Goal: Register for event/course

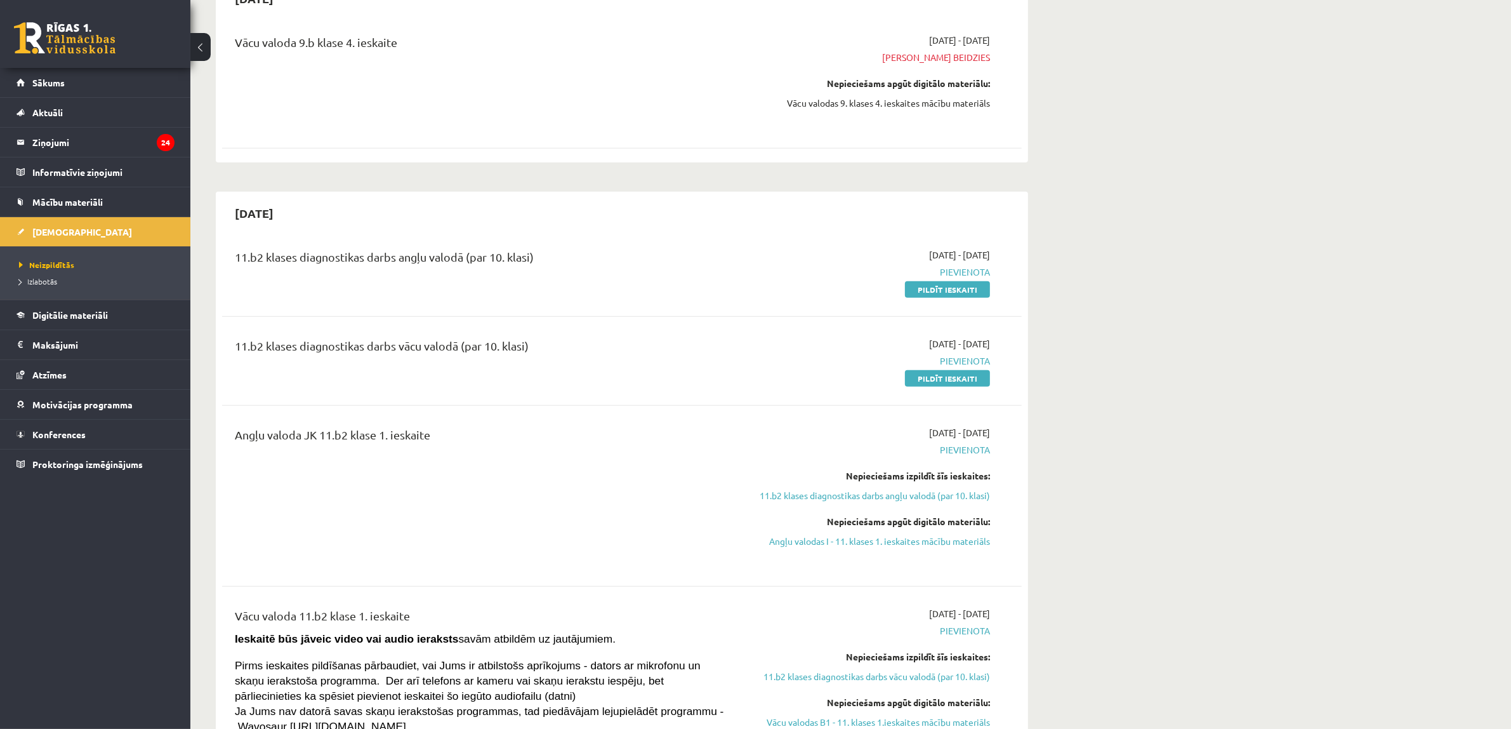
scroll to position [794, 0]
click at [122, 433] on link "Konferences" at bounding box center [96, 434] width 158 height 29
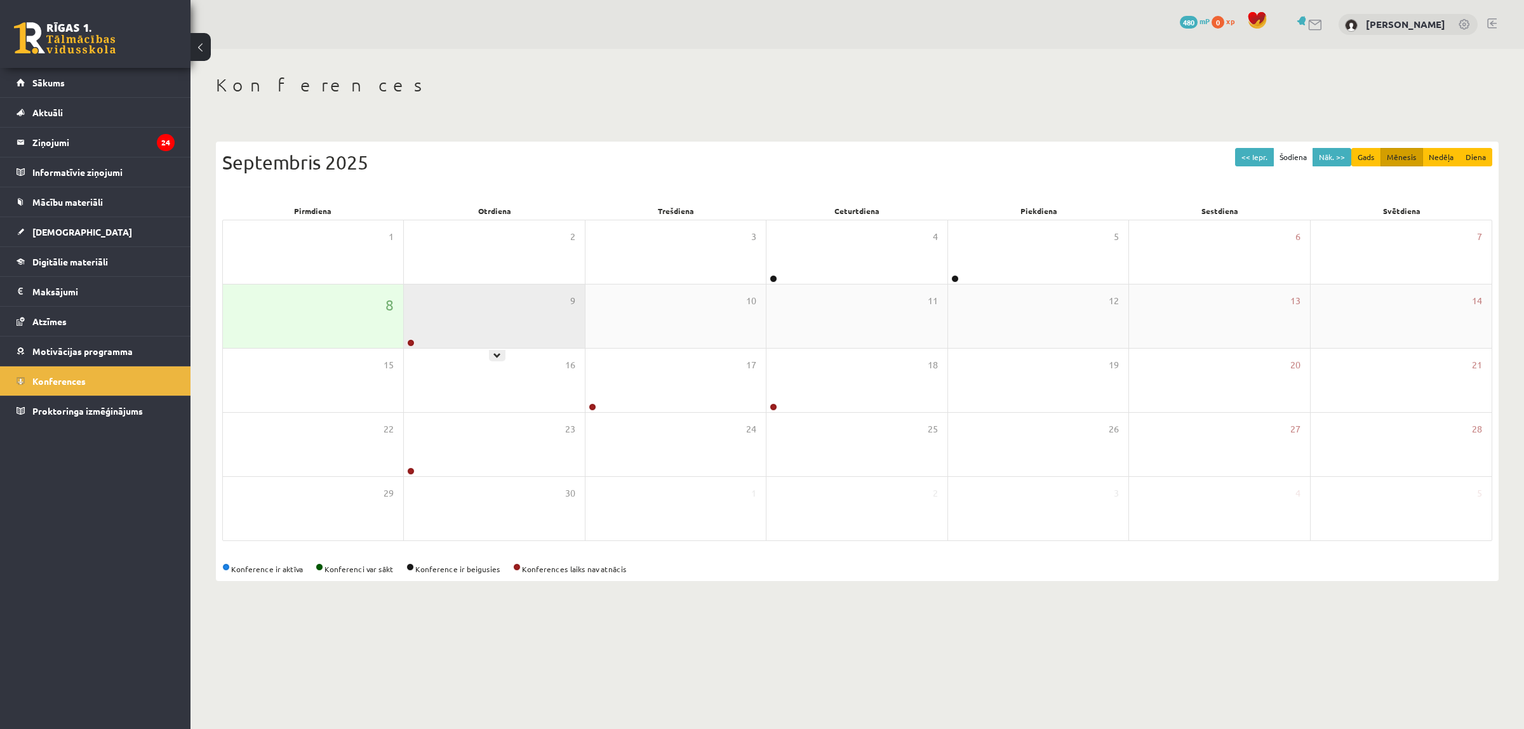
click at [476, 331] on div "9" at bounding box center [494, 315] width 180 height 63
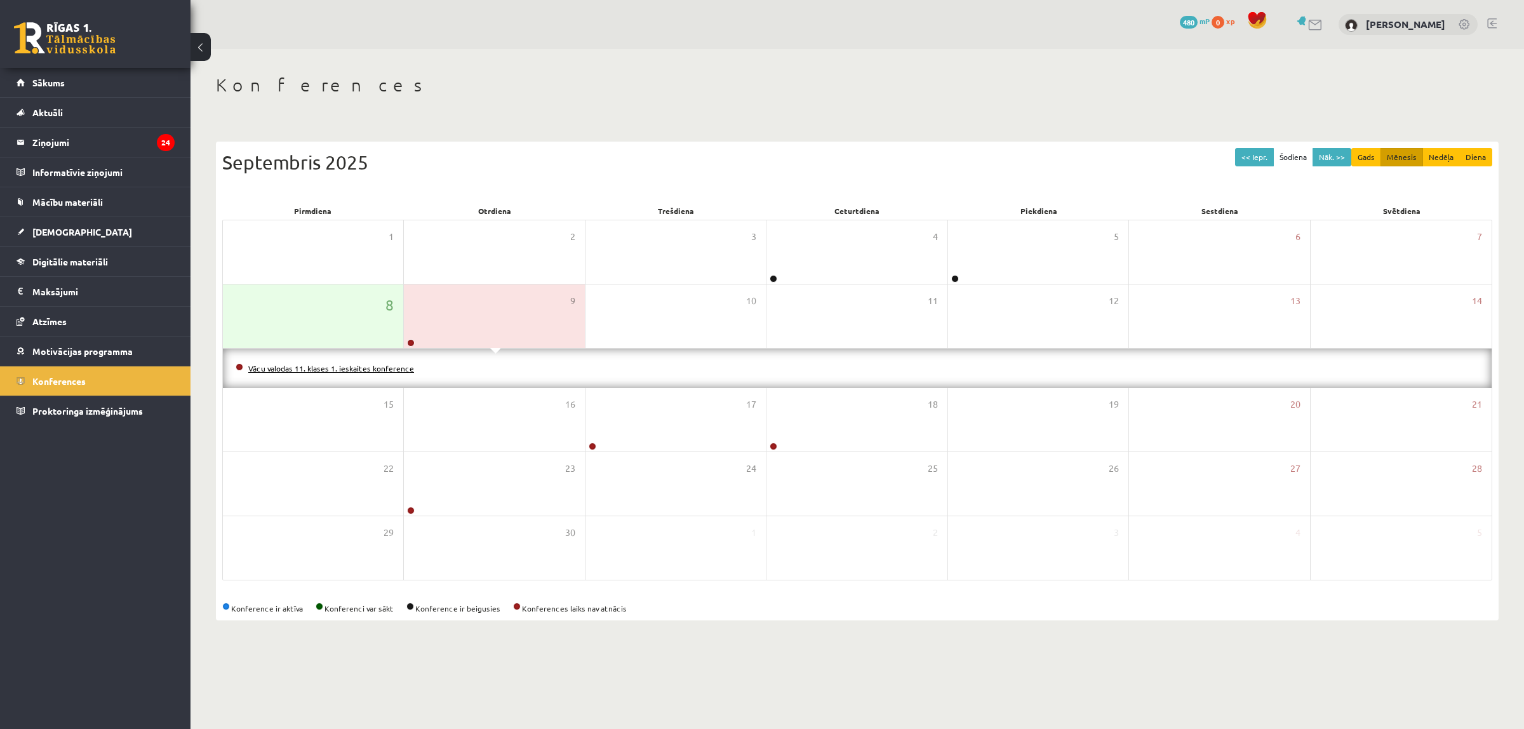
click at [395, 366] on link "Vācu valodas 11. klases 1. ieskaites konference" at bounding box center [331, 368] width 166 height 10
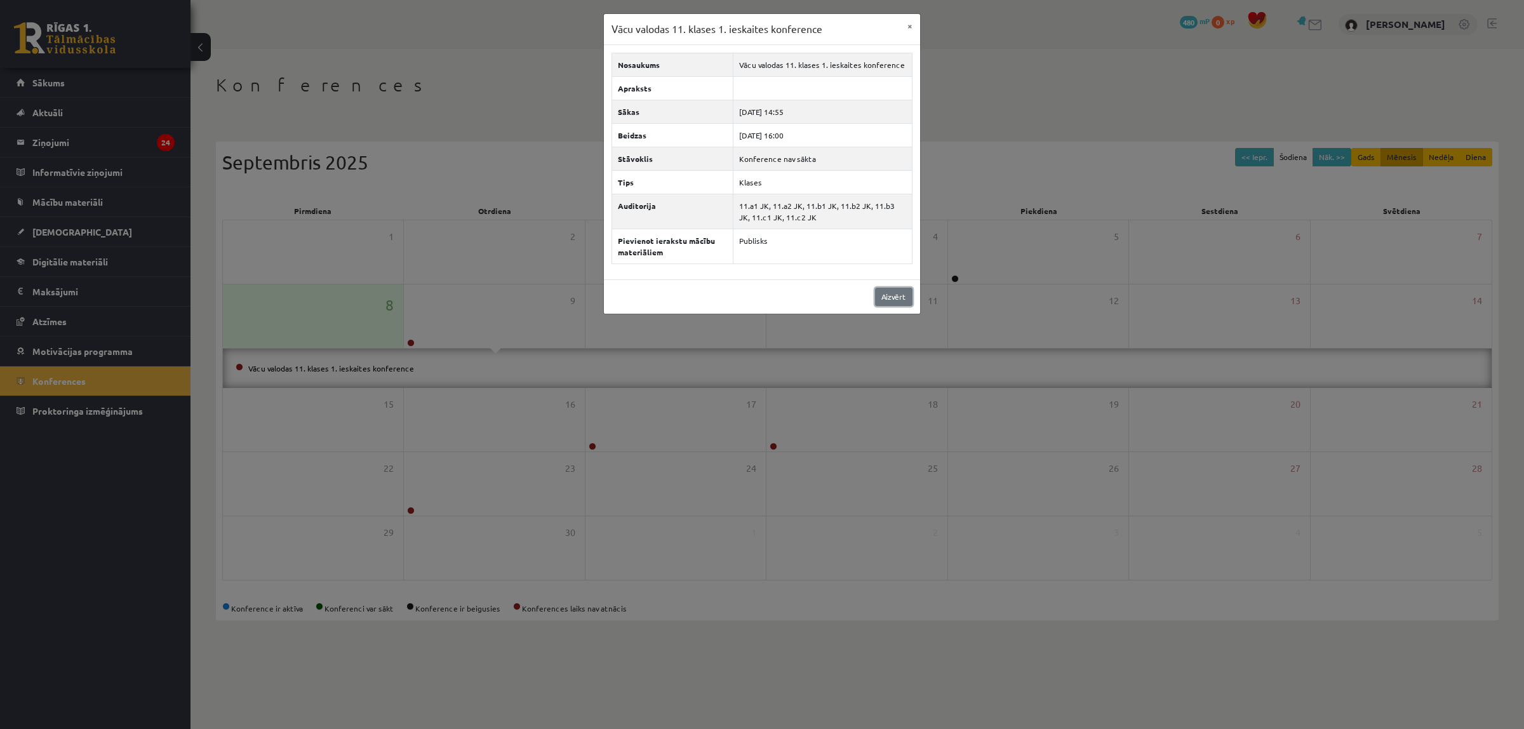
click at [897, 295] on link "Aizvērt" at bounding box center [893, 297] width 37 height 18
